Goal: Transaction & Acquisition: Purchase product/service

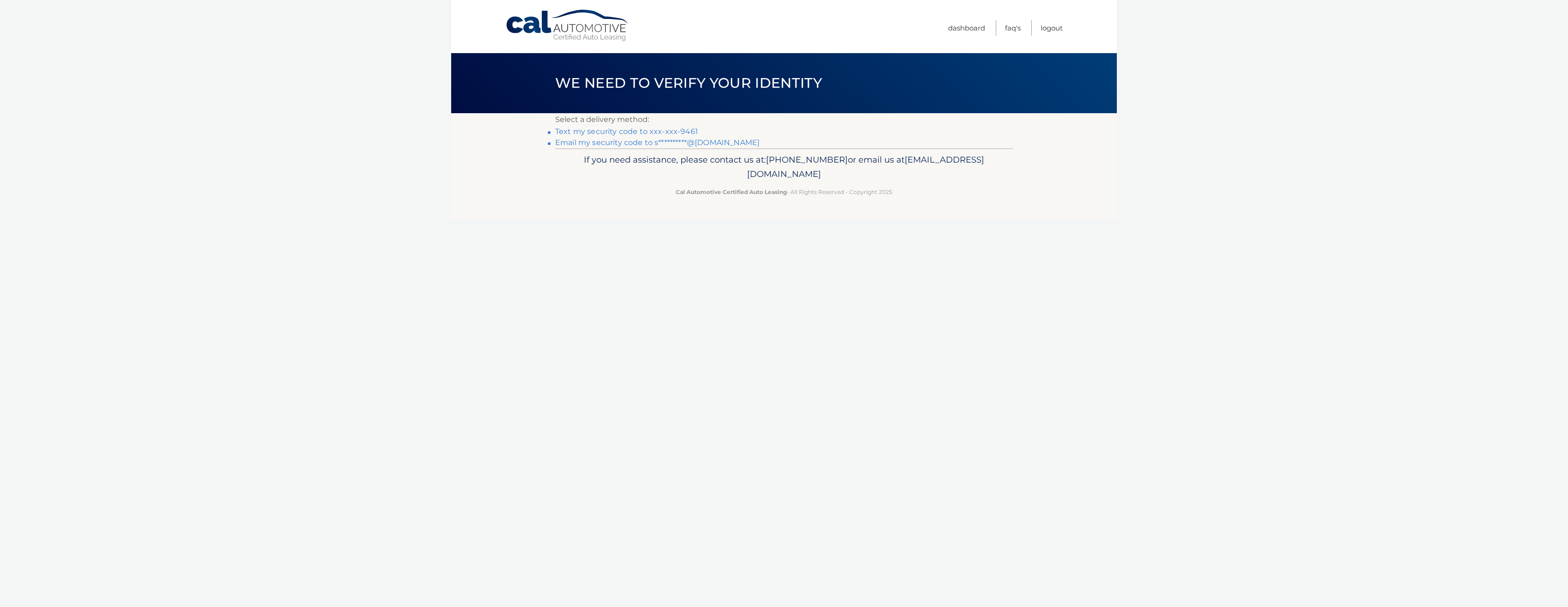
click at [671, 131] on link "Text my security code to xxx-xxx-9461" at bounding box center [626, 131] width 143 height 9
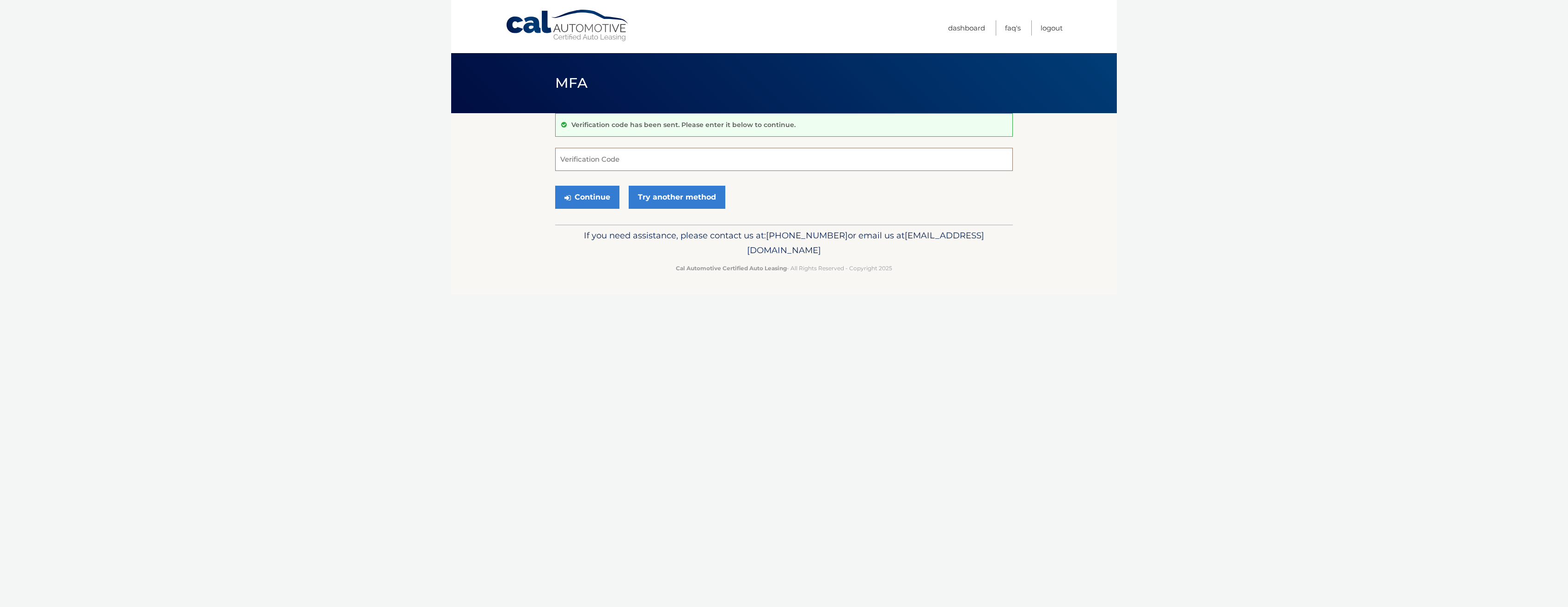
click at [642, 165] on input "Verification Code" at bounding box center [784, 159] width 458 height 23
type input "176268"
click at [583, 195] on button "Continue" at bounding box center [587, 197] width 65 height 23
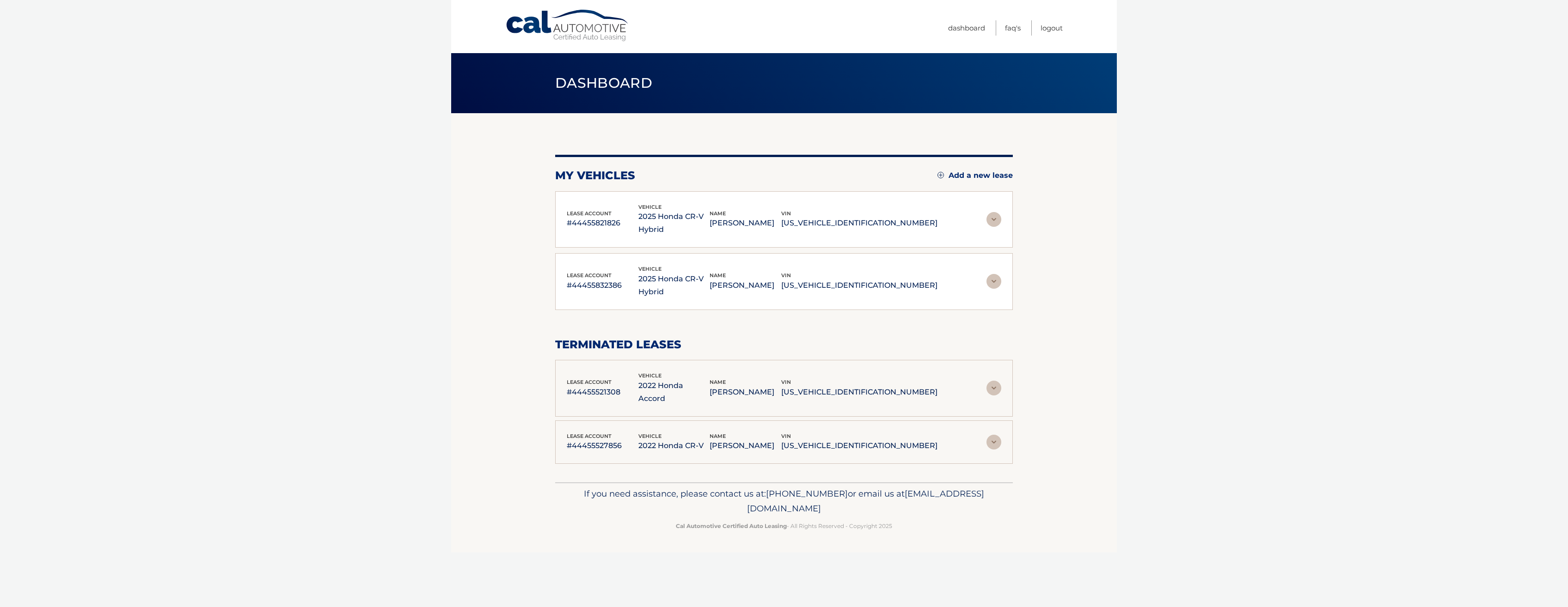
click at [995, 214] on img at bounding box center [994, 220] width 15 height 15
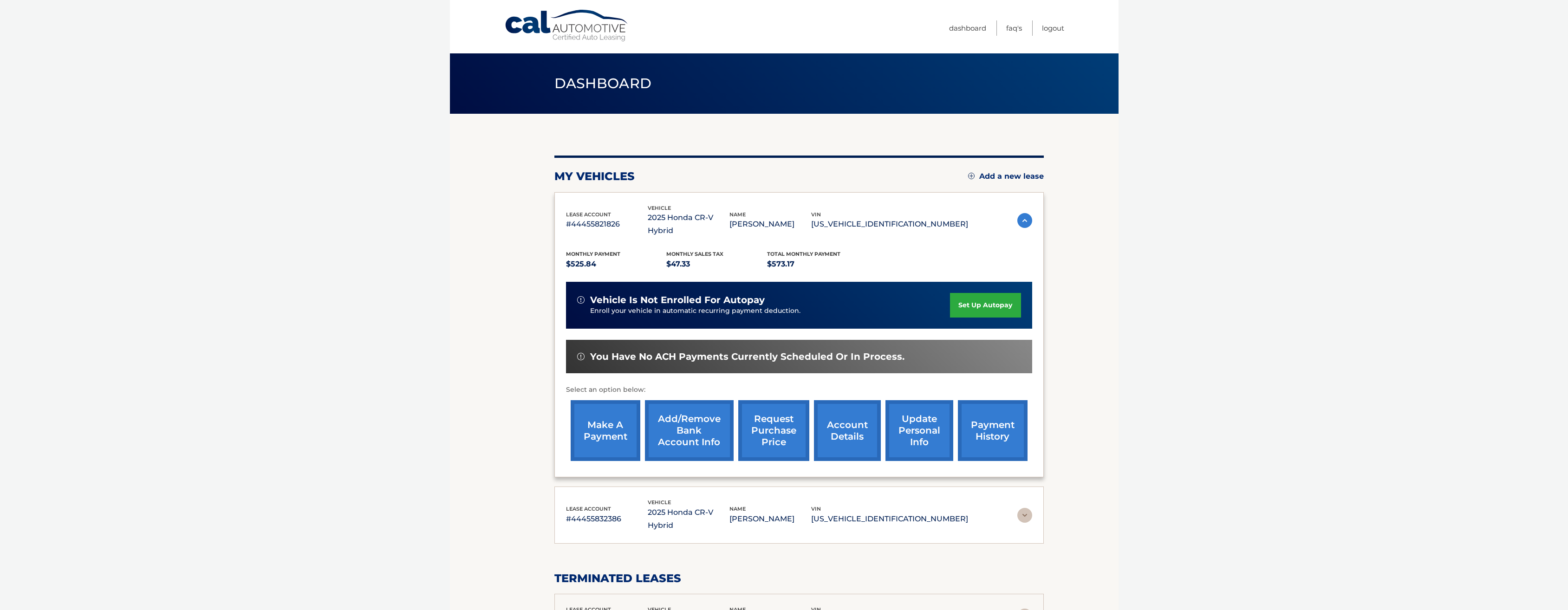
click at [626, 417] on link "make a payment" at bounding box center [605, 430] width 70 height 61
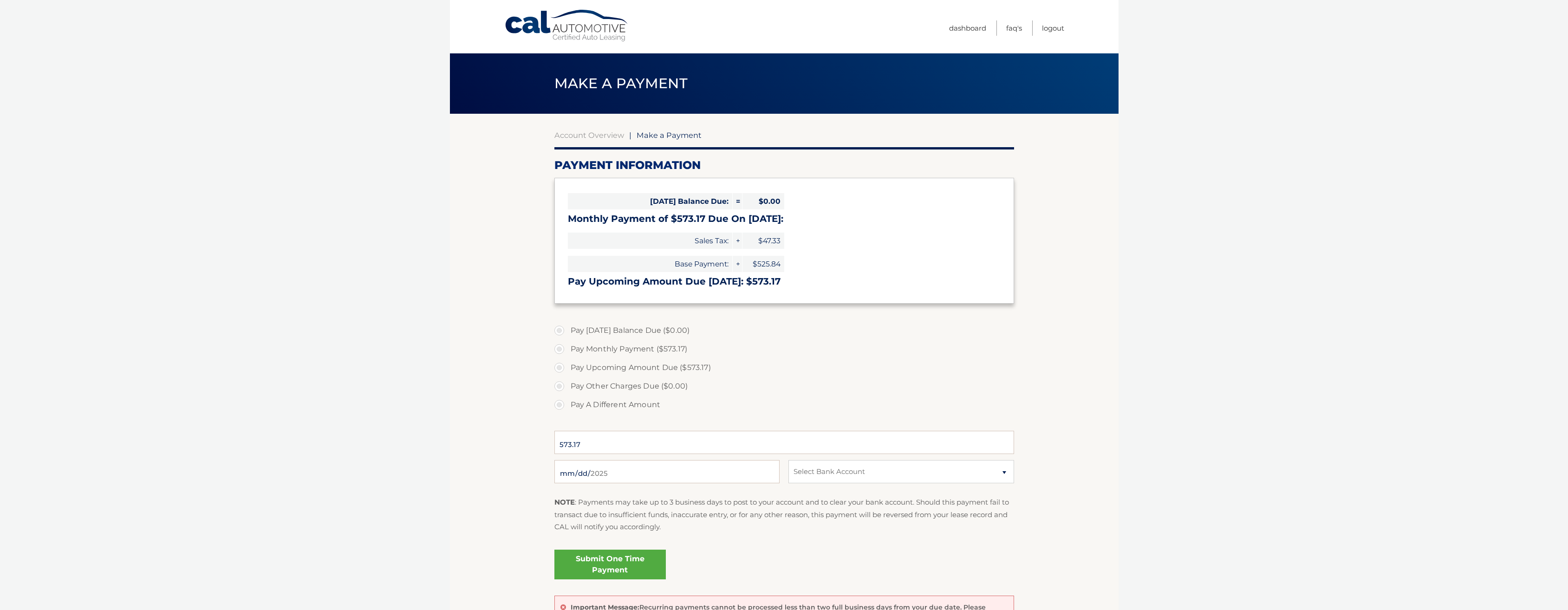
select select "Yjg5OTY0YWEtMGIyZC00YmU2LTk5OTEtNGQwYjk4NTRlNTFl"
click at [622, 567] on link "Submit One Time Payment" at bounding box center [610, 564] width 111 height 30
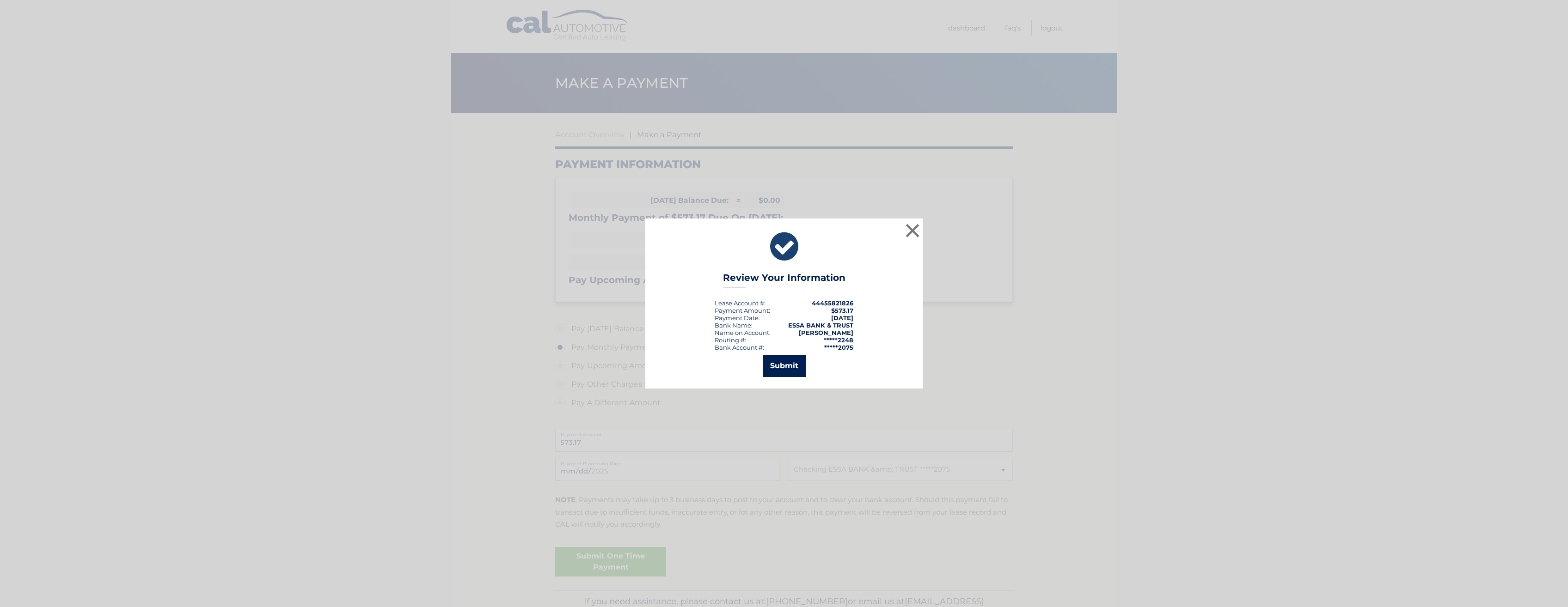
click at [799, 364] on button "Submit" at bounding box center [784, 366] width 43 height 22
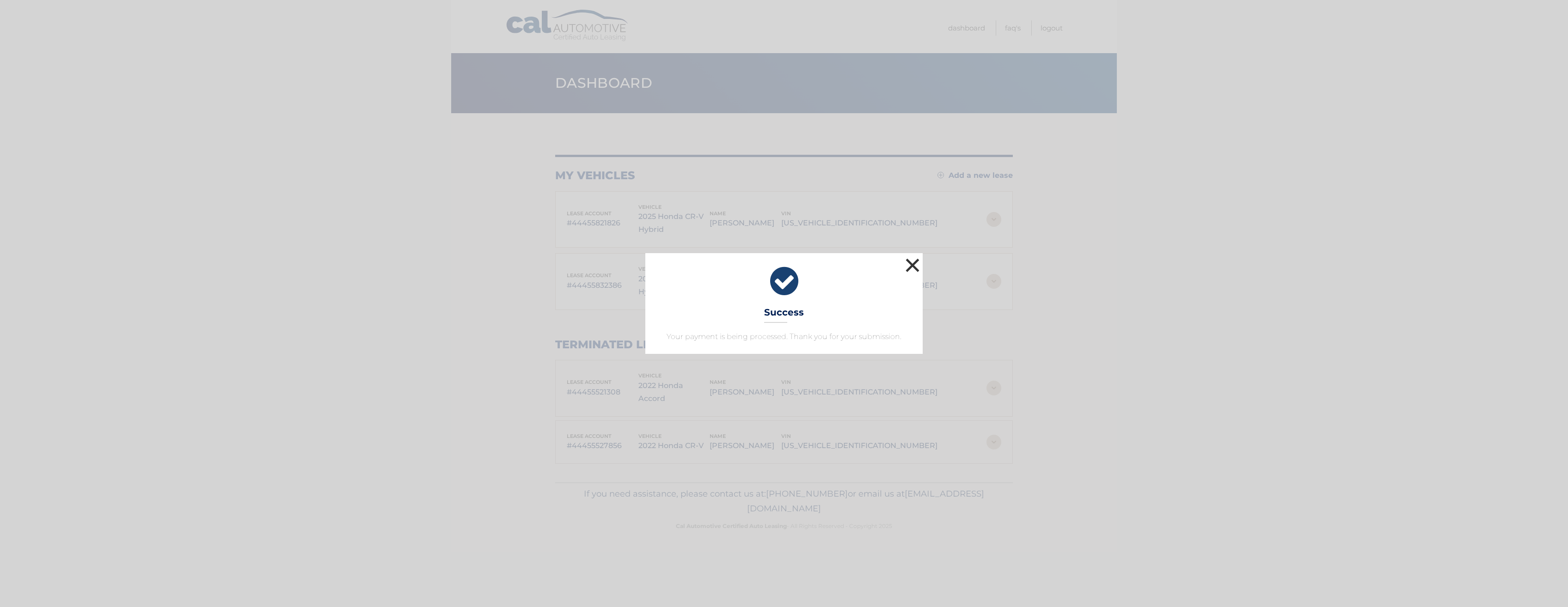
click at [911, 268] on button "×" at bounding box center [912, 265] width 18 height 18
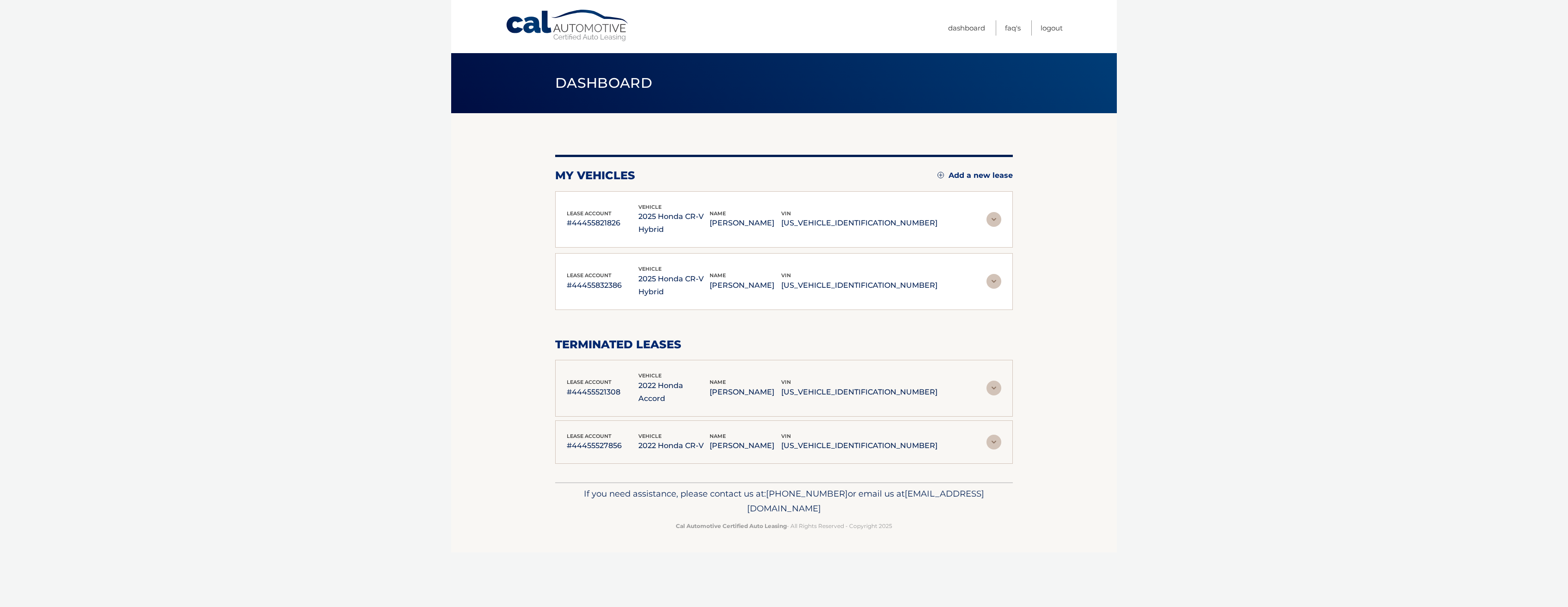
click at [993, 274] on img at bounding box center [994, 281] width 15 height 15
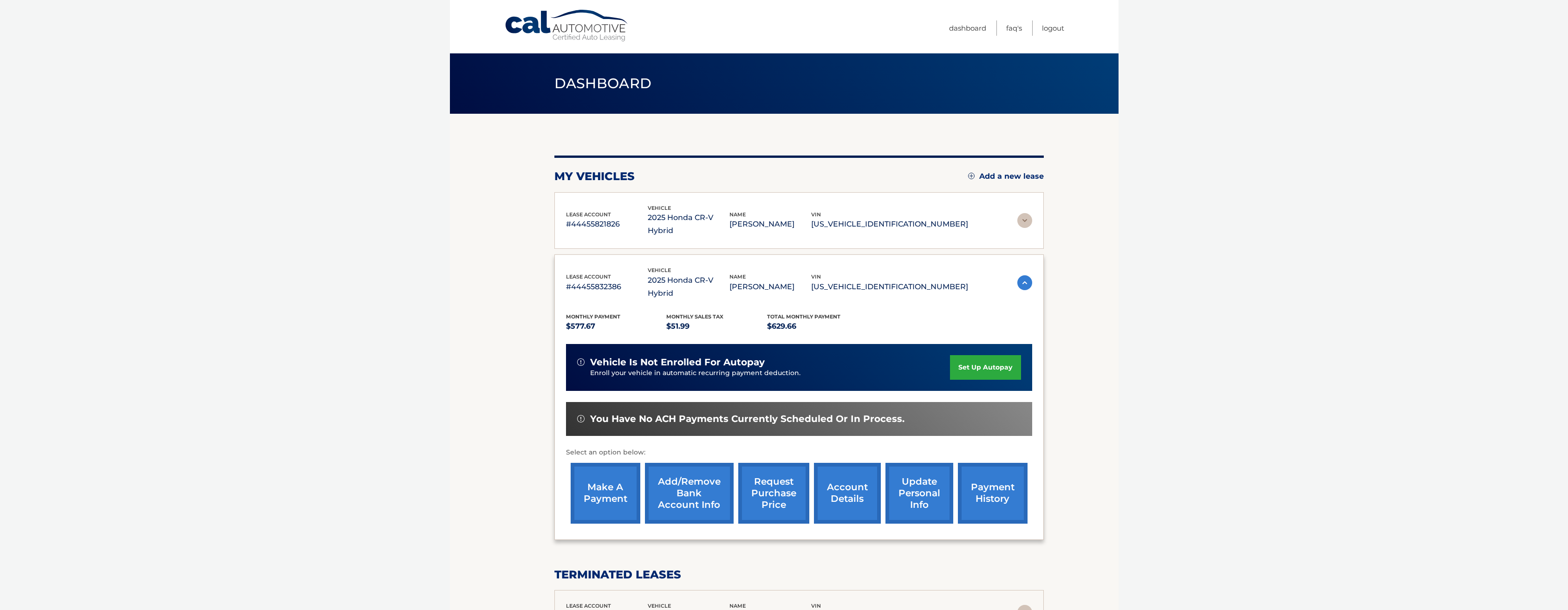
click at [617, 463] on link "make a payment" at bounding box center [605, 493] width 70 height 61
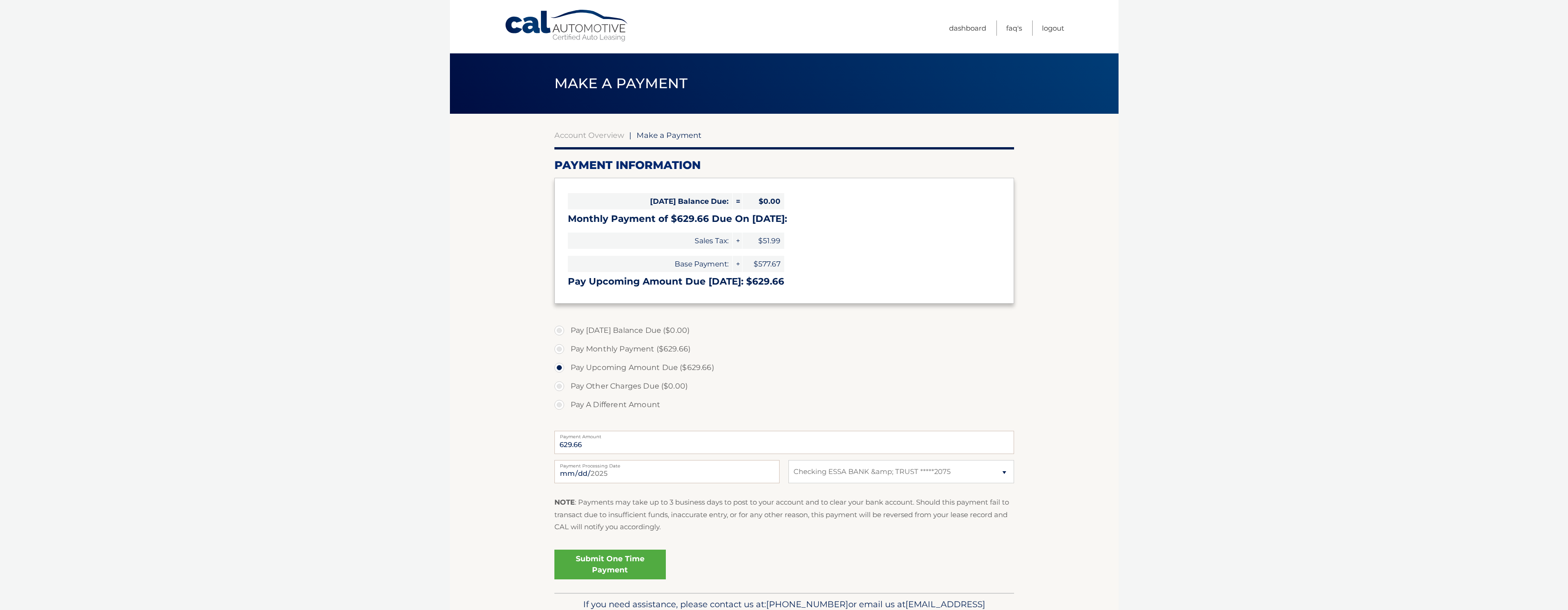
select select "MjJiYmYyM2QtMDBmMS00OTVkLWFiNTktOTM1MzdlMTk5ZDE3"
click at [615, 565] on link "Submit One Time Payment" at bounding box center [610, 564] width 111 height 30
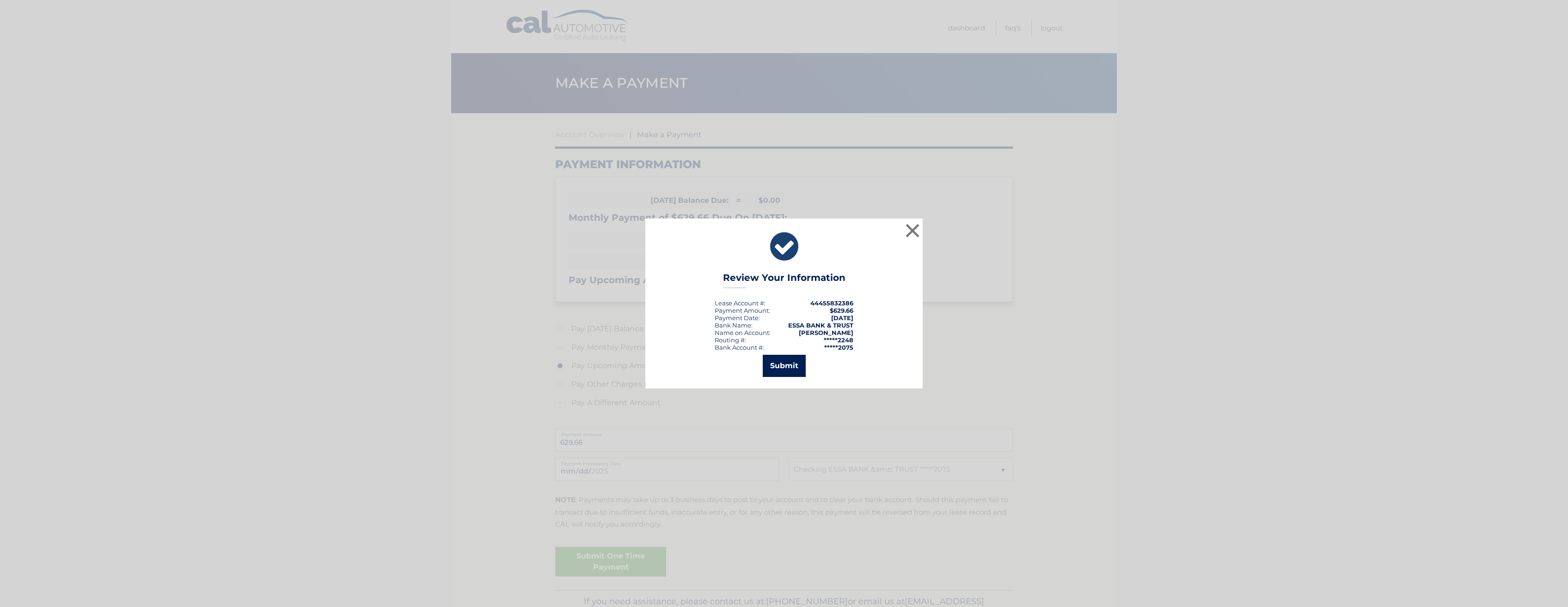
click at [779, 368] on button "Submit" at bounding box center [784, 366] width 43 height 22
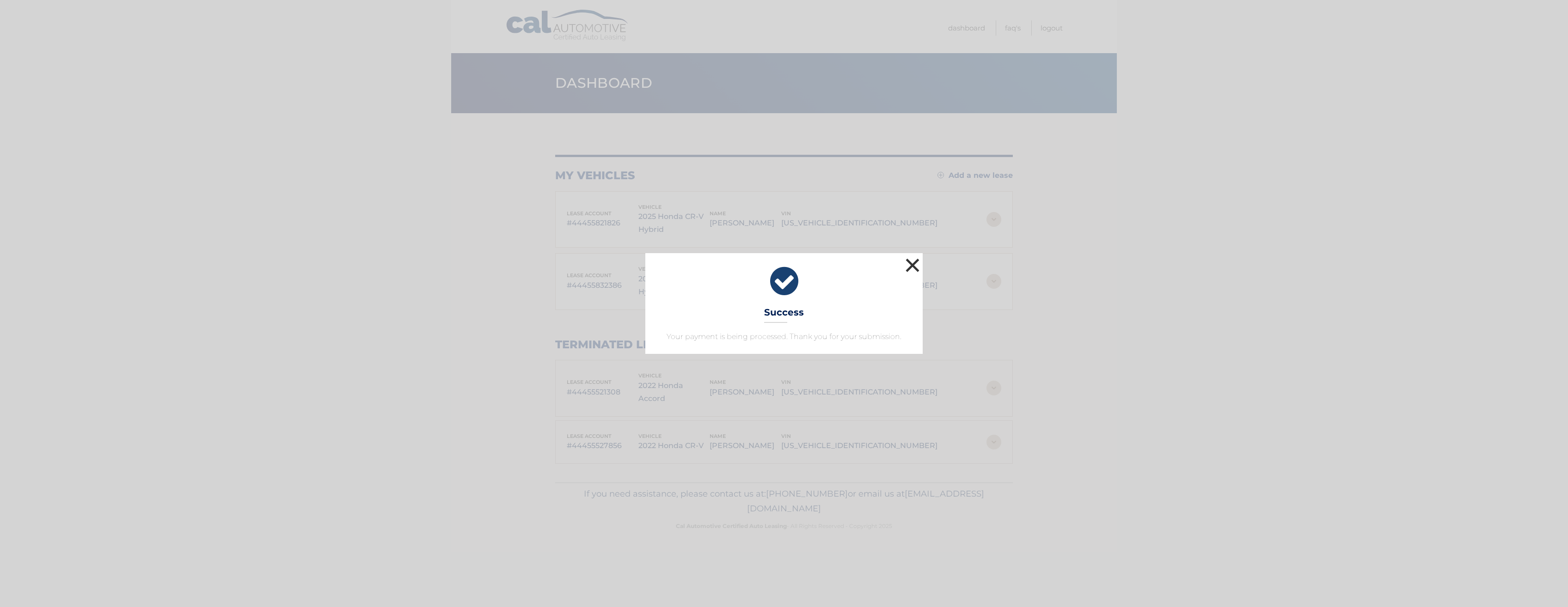
click at [908, 270] on button "×" at bounding box center [912, 265] width 18 height 18
